Goal: Find specific page/section: Find specific page/section

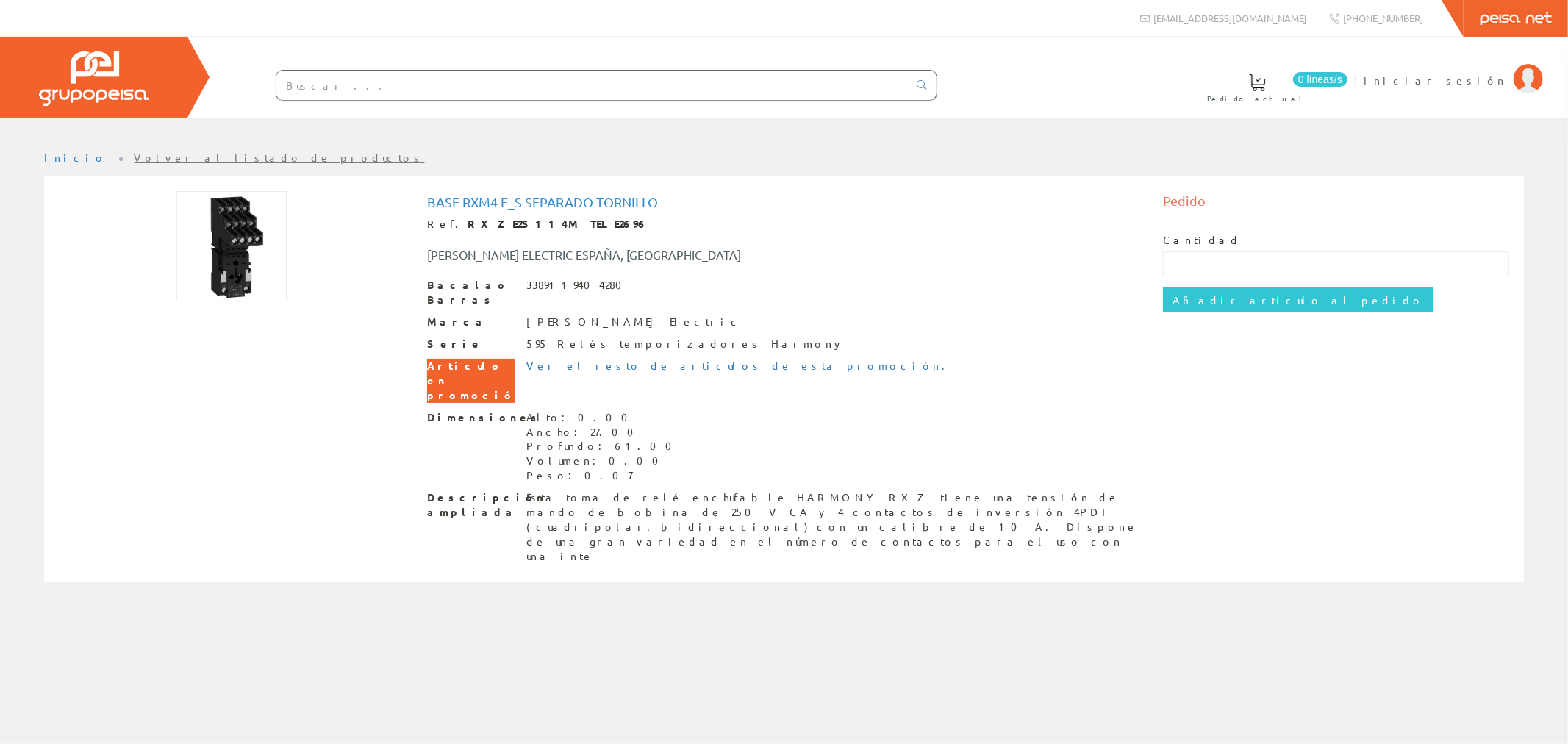
click at [135, 158] on font "Volver al listado de productos" at bounding box center [280, 157] width 290 height 13
